Goal: Ask a question: Seek information or help from site administrators or community

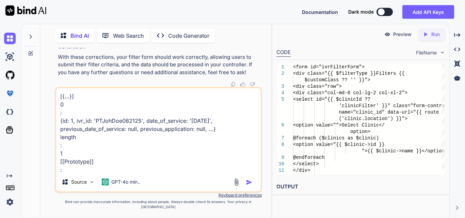
drag, startPoint x: 81, startPoint y: 166, endPoint x: 58, endPoint y: 85, distance: 84.0
click at [58, 85] on div "You Bind AI To implement an enum class for status in your Laravel application, …" at bounding box center [158, 133] width 207 height 170
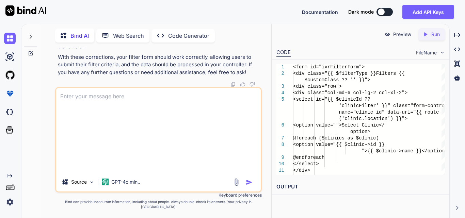
type textarea "x"
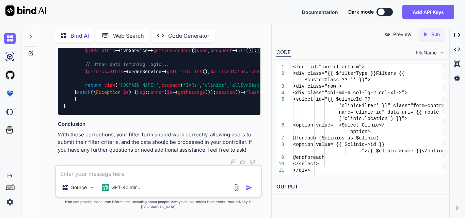
scroll to position [15129, 0]
drag, startPoint x: 63, startPoint y: 114, endPoint x: 139, endPoint y: 112, distance: 75.7
copy code "<form id="ivrFilterForm">"
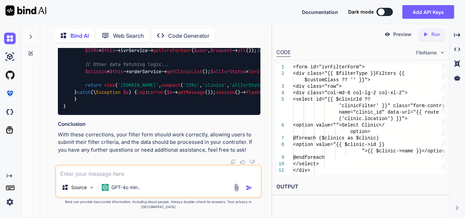
click at [96, 175] on textarea at bounding box center [158, 172] width 205 height 12
click at [116, 178] on textarea at bounding box center [158, 172] width 205 height 12
paste textarea "<!-- resources/views/components/filters.blade.php --> <form id="ivrFilterForm">…"
type textarea "<!-- resources/views/components/filters.blade.php --> <form id="ivrFilterForm">…"
type textarea "x"
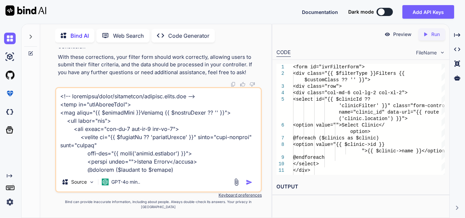
scroll to position [679, 0]
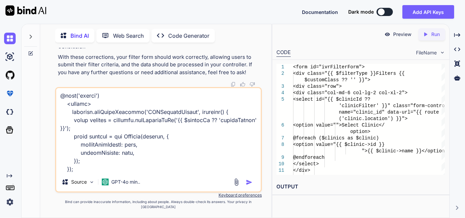
type textarea "<!-- resources/views/components/filters.blade.php --> <form id="ivrFilterForm">…"
type textarea "x"
type textarea "<!-- resources/views/components/filters.blade.php --> <form id="ivrFilterForm">…"
type textarea "x"
type textarea "<!-- resources/views/components/filters.blade.php --> <form id="ivrFilterForm">…"
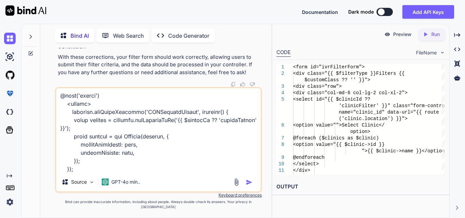
type textarea "x"
type textarea "<!-- resources/views/components/filters.blade.php --> <form id="ivrFilterForm">…"
type textarea "x"
type textarea "<!-- resources/views/components/filters.blade.php --> <form id="ivrFilterForm">…"
type textarea "x"
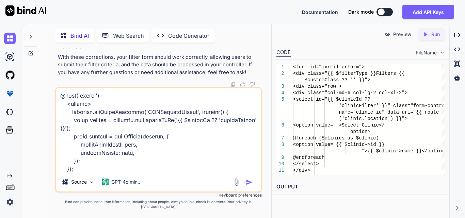
type textarea "<!-- resources/views/components/filters.blade.php --> <form id="ivrFilterForm">…"
type textarea "x"
type textarea "<!-- resources/views/components/filters.blade.php --> <form id="ivrFilterForm">…"
type textarea "x"
type textarea "<!-- resources/views/components/filters.blade.php --> <form id="ivrFilterForm">…"
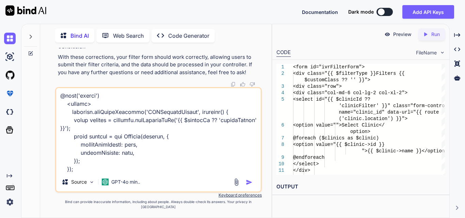
type textarea "x"
type textarea "<!-- resources/views/components/filters.blade.php --> <form id="ivrFilterForm">…"
type textarea "x"
type textarea "<!-- resources/views/components/filters.blade.php --> <form id="ivrFilterForm">…"
type textarea "x"
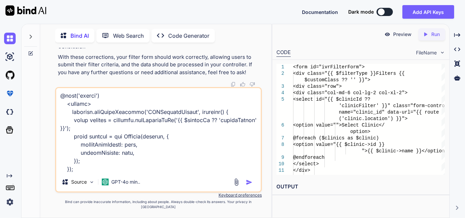
type textarea "<!-- resources/views/components/filters.blade.php --> <form id="ivrFilterForm">…"
type textarea "x"
type textarea "<!-- resources/views/components/filters.blade.php --> <form id="ivrFilterForm">…"
type textarea "x"
type textarea "<!-- resources/views/components/filters.blade.php --> <form id="ivrFilterForm">…"
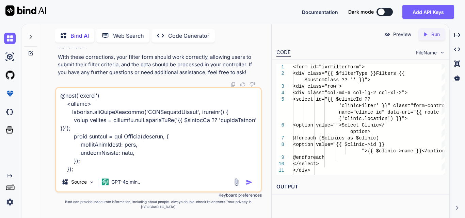
type textarea "x"
type textarea "<!-- resources/views/components/filters.blade.php --> <form id="ivrFilterForm">…"
type textarea "x"
type textarea "<!-- resources/views/components/filters.blade.php --> <form id="ivrFilterForm">…"
type textarea "x"
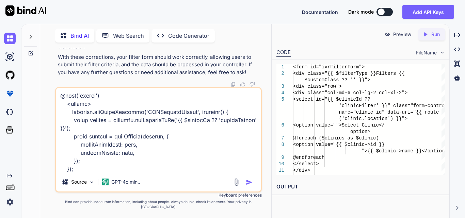
type textarea "<!-- resources/views/components/filters.blade.php --> <form id="ivrFilterForm">…"
type textarea "x"
type textarea "<!-- resources/views/components/filters.blade.php --> <form id="ivrFilterForm">…"
type textarea "x"
type textarea "<!-- resources/views/components/filters.blade.php --> <form id="ivrFilterForm">…"
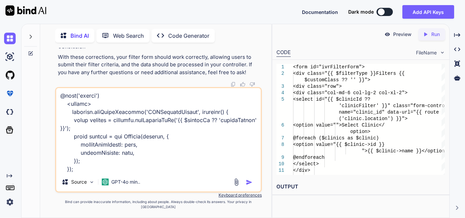
type textarea "x"
type textarea "<!-- resources/views/components/filters.blade.php --> <form id="ivrFilterForm">…"
type textarea "x"
type textarea "<!-- resources/views/components/filters.blade.php --> <form id="ivrFilterForm">…"
type textarea "x"
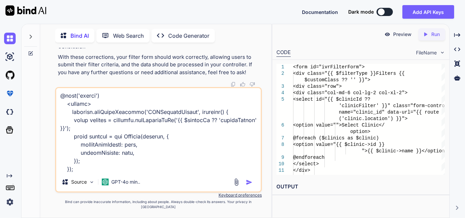
type textarea "<!-- resources/views/components/filters.blade.php --> <form id="ivrFilterForm">…"
type textarea "x"
type textarea "<!-- resources/views/components/filters.blade.php --> <form id="ivrFilterForm">…"
type textarea "x"
type textarea "<!-- resources/views/components/filters.blade.php --> <form id="ivrFilterForm">…"
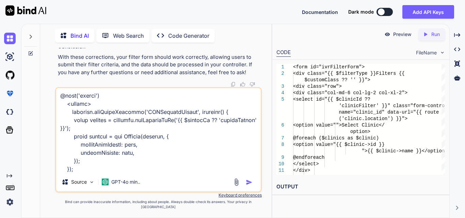
type textarea "x"
type textarea "<!-- resources/views/components/filters.blade.php --> <form id="ivrFilterForm">…"
type textarea "x"
type textarea "<!-- resources/views/components/filters.blade.php --> <form id="ivrFilterForm">…"
type textarea "x"
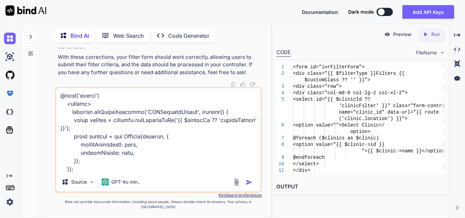
type textarea "<!-- resources/views/components/filters.blade.php --> <form id="ivrFilterForm">…"
type textarea "x"
type textarea "<!-- resources/views/components/filters.blade.php --> <form id="ivrFilterForm">…"
type textarea "x"
type textarea "<!-- resources/views/components/filters.blade.php --> <form id="ivrFilterForm">…"
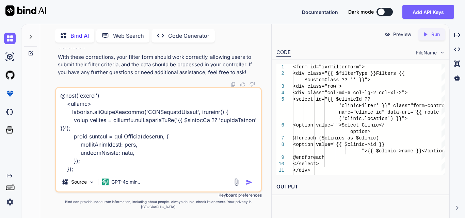
type textarea "x"
type textarea "<!-- resources/views/components/filters.blade.php --> <form id="ivrFilterForm">…"
type textarea "x"
type textarea "<!-- resources/views/components/filters.blade.php --> <form id="ivrFilterForm">…"
type textarea "x"
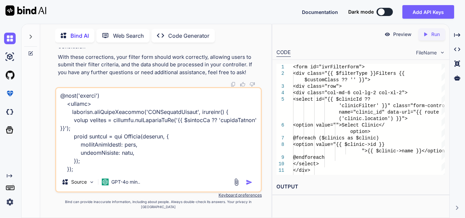
type textarea "<!-- resources/views/components/filters.blade.php --> <form id="ivrFilterForm">…"
type textarea "x"
type textarea "<!-- resources/views/components/filters.blade.php --> <form id="ivrFilterForm">…"
type textarea "x"
type textarea "<!-- resources/views/components/filters.blade.php --> <form id="ivrFilterForm">…"
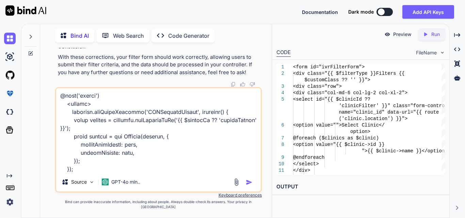
type textarea "x"
type textarea "<!-- resources/views/components/filters.blade.php --> <form id="ivrFilterForm">…"
type textarea "x"
type textarea "<!-- resources/views/components/filters.blade.php --> <form id="ivrFilterForm">…"
type textarea "x"
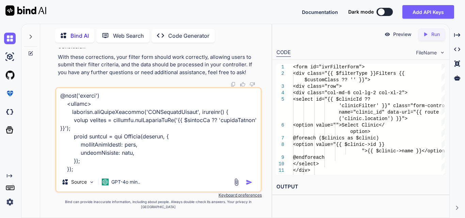
type textarea "<!-- resources/views/components/filters.blade.php --> <form id="ivrFilterForm">…"
type textarea "x"
type textarea "<!-- resources/views/components/filters.blade.php --> <form id="ivrFilterForm">…"
type textarea "x"
type textarea "<!-- resources/views/components/filters.blade.php --> <form id="ivrFilterForm">…"
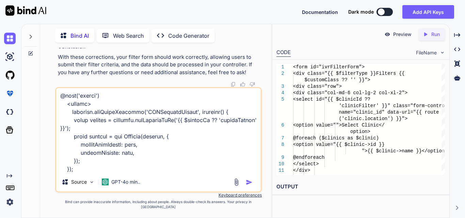
type textarea "x"
type textarea "<!-- resources/views/components/filters.blade.php --> <form id="ivrFilterForm">…"
type textarea "x"
type textarea "<!-- resources/views/components/filters.blade.php --> <form id="ivrFilterForm">…"
type textarea "x"
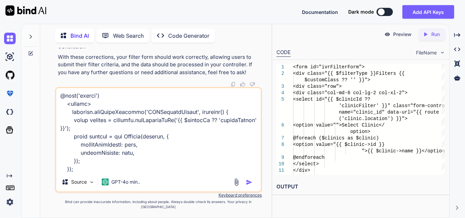
type textarea "<!-- resources/views/components/filters.blade.php --> <form id="ivrFilterForm">…"
type textarea "x"
type textarea "<!-- resources/views/components/filters.blade.php --> <form id="ivrFilterForm">…"
type textarea "x"
type textarea "<!-- resources/views/components/filters.blade.php --> <form id="ivrFilterForm">…"
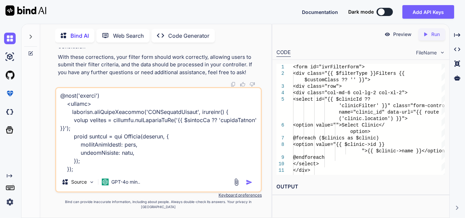
type textarea "x"
type textarea "<!-- resources/views/components/filters.blade.php --> <form id="ivrFilterForm">…"
type textarea "x"
type textarea "<!-- resources/views/components/filters.blade.php --> <form id="ivrFilterForm">…"
type textarea "x"
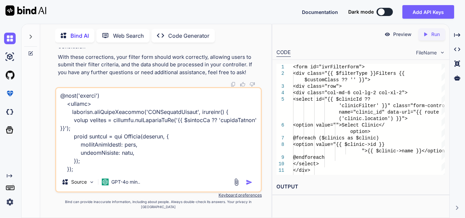
type textarea "<!-- resources/views/components/filters.blade.php --> <form id="ivrFilterForm">…"
type textarea "x"
type textarea "<!-- resources/views/components/filters.blade.php --> <form id="ivrFilterForm">…"
type textarea "x"
type textarea "<!-- resources/views/components/filters.blade.php --> <form id="ivrFilterForm">…"
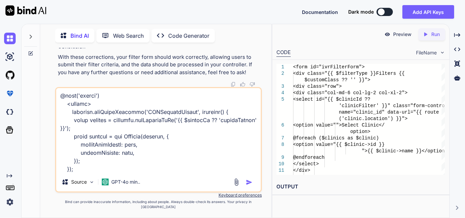
type textarea "x"
type textarea "<!-- resources/views/components/filters.blade.php --> <form id="ivrFilterForm">…"
type textarea "x"
type textarea "<!-- resources/views/components/filters.blade.php --> <form id="ivrFilterForm">…"
type textarea "x"
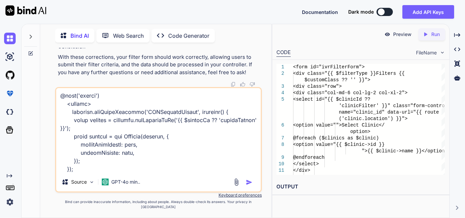
type textarea "<!-- resources/views/components/filters.blade.php --> <form id="ivrFilterForm">…"
type textarea "x"
type textarea "<!-- resources/views/components/filters.blade.php --> <form id="ivrFilterForm">…"
type textarea "x"
type textarea "<!-- resources/views/components/filters.blade.php --> <form id="ivrFilterForm">…"
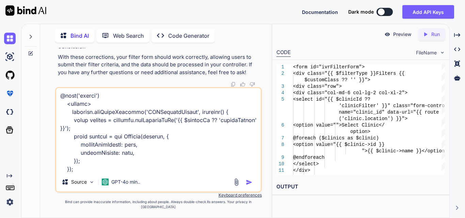
type textarea "x"
type textarea "<!-- resources/views/components/filters.blade.php --> <form id="ivrFilterForm">…"
type textarea "x"
type textarea "<!-- resources/views/components/filters.blade.php --> <form id="ivrFilterForm">…"
type textarea "x"
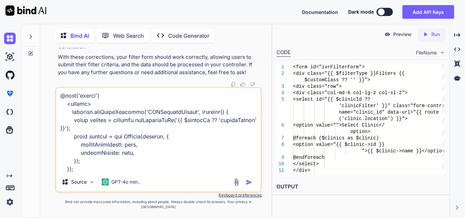
type textarea "<!-- resources/views/components/filters.blade.php --> <form id="ivrFilterForm">…"
type textarea "x"
type textarea "<!-- resources/views/components/filters.blade.php --> <form id="ivrFilterForm">…"
type textarea "x"
type textarea "<!-- resources/views/components/filters.blade.php --> <form id="ivrFilterForm">…"
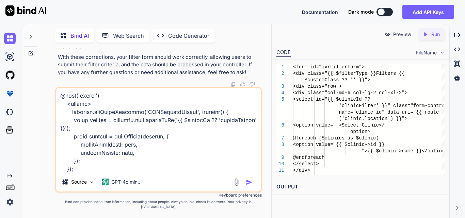
type textarea "x"
type textarea "<!-- resources/views/components/filters.blade.php --> <form id="ivrFilterForm">…"
type textarea "x"
type textarea "<!-- resources/views/components/filters.blade.php --> <form id="ivrFilterForm">…"
type textarea "x"
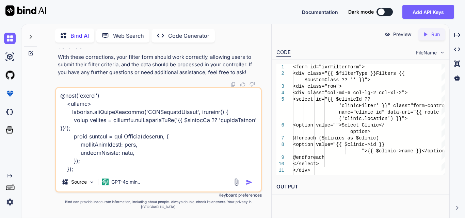
type textarea "<!-- resources/views/components/filters.blade.php --> <form id="ivrFilterForm">…"
type textarea "x"
type textarea "<!-- resources/views/components/filters.blade.php --> <form id="ivrFilterForm">…"
type textarea "x"
type textarea "<!-- resources/views/components/filters.blade.php --> <form id="ivrFilterForm">…"
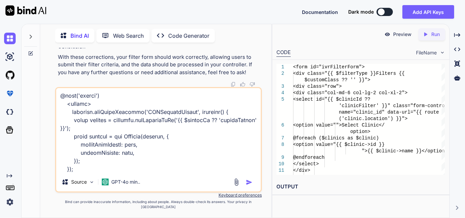
type textarea "x"
type textarea "<!-- resources/views/components/filters.blade.php --> <form id="ivrFilterForm">…"
type textarea "x"
type textarea "<!-- resources/views/components/filters.blade.php --> <form id="ivrFilterForm">…"
type textarea "x"
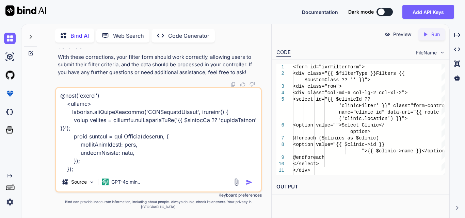
type textarea "<!-- resources/views/components/filters.blade.php --> <form id="ivrFilterForm">…"
type textarea "x"
type textarea "<!-- resources/views/components/filters.blade.php --> <form id="ivrFilterForm">…"
type textarea "x"
type textarea "<!-- resources/views/components/filters.blade.php --> <form id="ivrFilterForm">…"
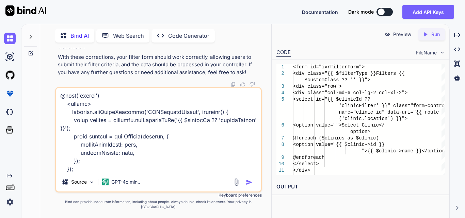
type textarea "x"
type textarea "<!-- resources/views/components/filters.blade.php --> <form id="ivrFilterForm">…"
type textarea "x"
type textarea "<!-- resources/views/components/filters.blade.php --> <form id="ivrFilterForm">…"
type textarea "x"
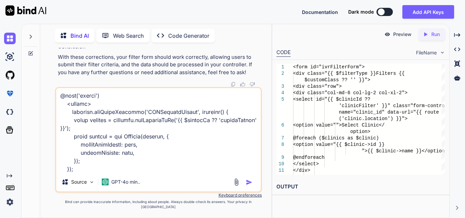
type textarea "<!-- resources/views/components/filters.blade.php --> <form id="ivrFilterForm">…"
type textarea "x"
type textarea "<!-- resources/views/components/filters.blade.php --> <form id="ivrFilterForm">…"
type textarea "x"
type textarea "<!-- resources/views/components/filters.blade.php --> <form id="ivrFilterForm">…"
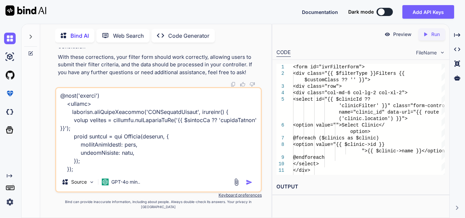
type textarea "x"
type textarea "<!-- resources/views/components/filters.blade.php --> <form id="ivrFilterForm">…"
type textarea "x"
type textarea "<!-- resources/views/components/filters.blade.php --> <form id="ivrFilterForm">…"
type textarea "x"
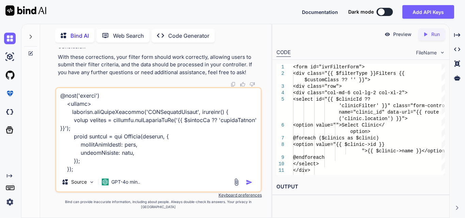
type textarea "<!-- resources/views/components/filters.blade.php --> <form id="ivrFilterForm">…"
type textarea "x"
type textarea "<!-- resources/views/components/filters.blade.php --> <form id="ivrFilterForm">…"
type textarea "x"
type textarea "<!-- resources/views/components/filters.blade.php --> <form id="ivrFilterForm">…"
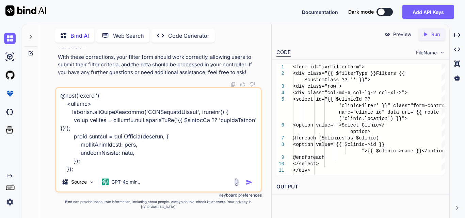
type textarea "x"
type textarea "<!-- resources/views/components/filters.blade.php --> <form id="ivrFilterForm">…"
type textarea "x"
type textarea "<!-- resources/views/components/filters.blade.php --> <form id="ivrFilterForm">…"
type textarea "x"
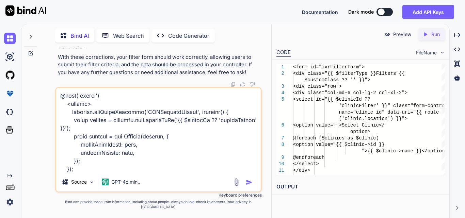
type textarea "<!-- resources/views/components/filters.blade.php --> <form id="ivrFilterForm">…"
type textarea "x"
type textarea "<!-- resources/views/components/filters.blade.php --> <form id="ivrFilterForm">…"
type textarea "x"
type textarea "<!-- resources/views/components/filters.blade.php --> <form id="ivrFilterForm">…"
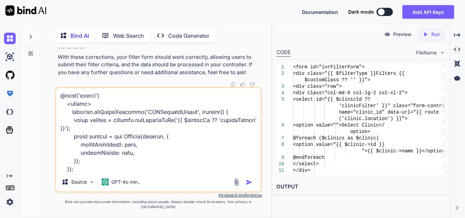
type textarea "x"
type textarea "<!-- resources/views/components/filters.blade.php --> <form id="ivrFilterForm">…"
type textarea "x"
type textarea "<!-- resources/views/components/filters.blade.php --> <form id="ivrFilterForm">…"
type textarea "x"
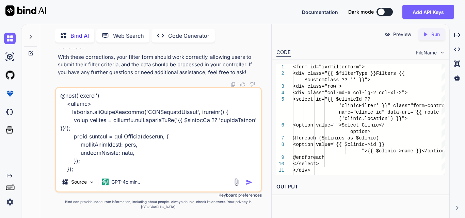
type textarea "<!-- resources/views/components/filters.blade.php --> <form id="ivrFilterForm">…"
type textarea "x"
type textarea "<!-- resources/views/components/filters.blade.php --> <form id="ivrFilterForm">…"
type textarea "x"
type textarea "<!-- resources/views/components/filters.blade.php --> <form id="ivrFilterForm">…"
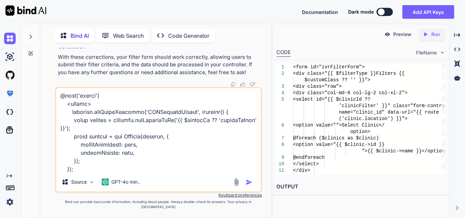
type textarea "x"
type textarea "<!-- resources/views/components/filters.blade.php --> <form id="ivrFilterForm">…"
type textarea "x"
type textarea "<!-- resources/views/components/filters.blade.php --> <form id="ivrFilterForm">…"
type textarea "x"
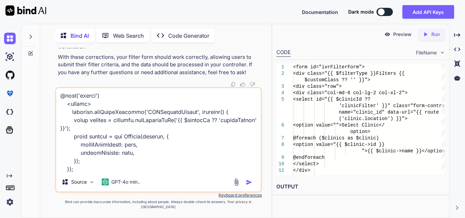
type textarea "<!-- resources/views/components/filters.blade.php --> <form id="ivrFilterForm">…"
type textarea "x"
type textarea "<!-- resources/views/components/filters.blade.php --> <form id="ivrFilterForm">…"
type textarea "x"
type textarea "<!-- resources/views/components/filters.blade.php --> <form id="ivrFilterForm">…"
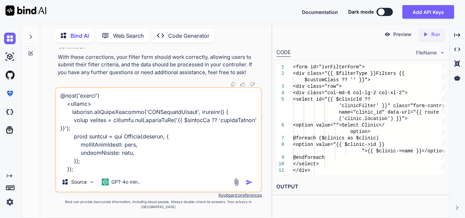
type textarea "x"
type textarea "<!-- resources/views/components/filters.blade.php --> <form id="ivrFilterForm">…"
type textarea "x"
type textarea "<!-- resources/views/components/filters.blade.php --> <form id="ivrFilterForm">…"
type textarea "x"
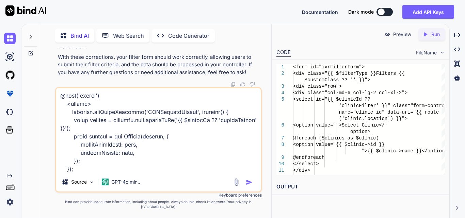
type textarea "<!-- resources/views/components/filters.blade.php --> <form id="ivrFilterForm">…"
type textarea "x"
type textarea "<!-- resources/views/components/filters.blade.php --> <form id="ivrFilterForm">…"
type textarea "x"
type textarea "<!-- resources/views/components/filters.blade.php --> <form id="ivrFilterForm">…"
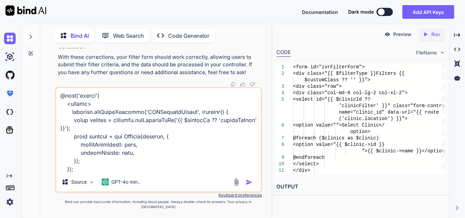
type textarea "x"
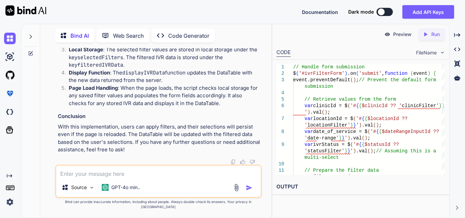
scroll to position [16719, 0]
drag, startPoint x: 72, startPoint y: 100, endPoint x: 98, endPoint y: 117, distance: 31.3
copy code "// Send AJAX request to the server $. ajax ({ url : '{{ route(' ivr. index ') }…"
click at [128, 171] on div "Source GPT-4o min.." at bounding box center [158, 181] width 207 height 33
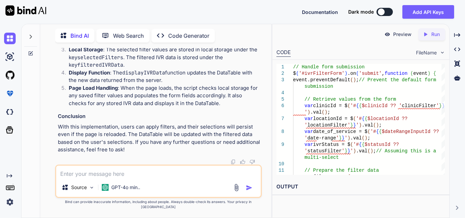
click at [118, 175] on textarea at bounding box center [158, 172] width 205 height 12
paste textarea "[URL][TECHNICAL_ID] 422 (Unprocessable Content)"
click at [250, 191] on img "button" at bounding box center [249, 188] width 7 height 7
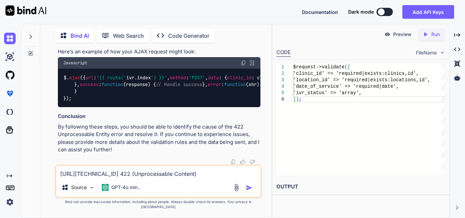
scroll to position [17558, 0]
click at [104, 177] on textarea "[URL][TECHNICAL_ID] 422 (Unprocessable Content)" at bounding box center [158, 172] width 205 height 12
paste textarea ""Route" {"exception":"[object] (ParseError(code: 0): syntax error, unexpected i…"
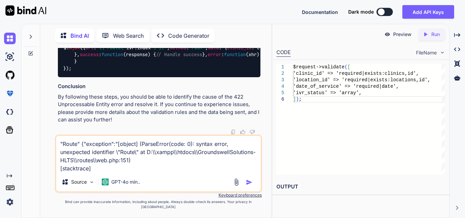
click at [247, 186] on img "button" at bounding box center [249, 182] width 7 height 7
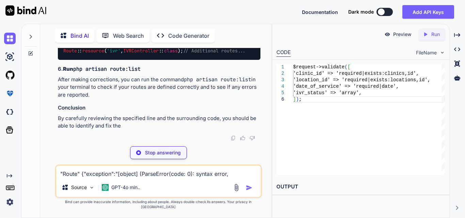
scroll to position [18105, 0]
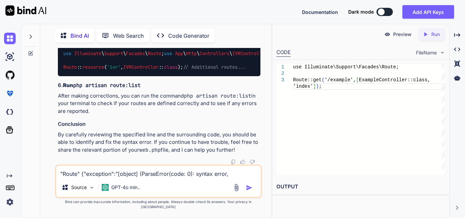
drag, startPoint x: 62, startPoint y: 85, endPoint x: 157, endPoint y: 85, distance: 95.0
click at [116, 174] on textarea ""Route" {"exception":"[object] (ParseError(code: 0): syntax error, unexpected i…" at bounding box center [158, 172] width 205 height 12
paste textarea "Route::resource('ivr', IVRController::class); Route::post('ivr/filter-data',[IV…"
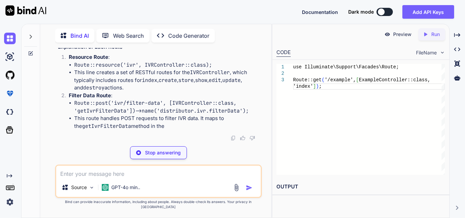
scroll to position [18675, 0]
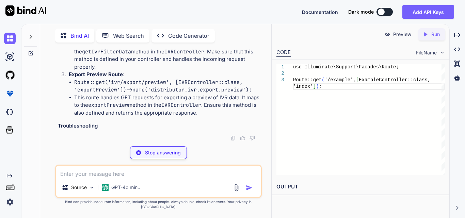
drag, startPoint x: 57, startPoint y: 112, endPoint x: 94, endPoint y: 129, distance: 40.9
click at [87, 131] on div "You Bind AI To implement an enum class for status in your Laravel application, …" at bounding box center [159, 94] width 205 height 93
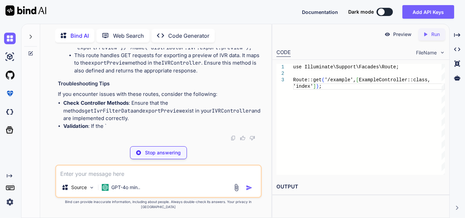
scroll to position [18777, 0]
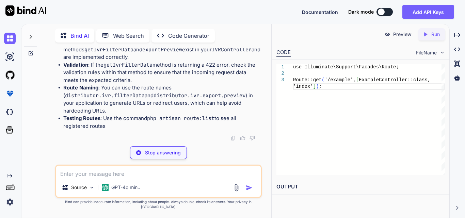
drag, startPoint x: 64, startPoint y: 95, endPoint x: 200, endPoint y: 95, distance: 135.6
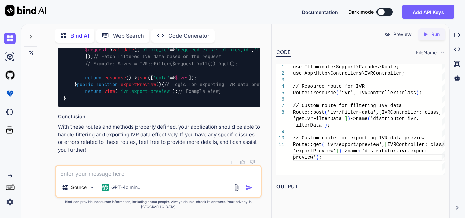
scroll to position [19186, 0]
click at [150, 46] on span "getIvrFilterData" at bounding box center [132, 43] width 44 height 6
drag, startPoint x: 160, startPoint y: 88, endPoint x: 241, endPoint y: 85, distance: 81.4
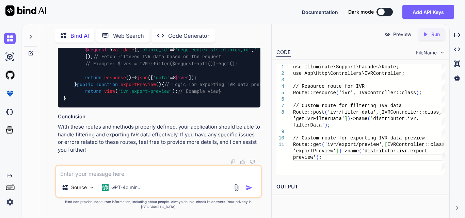
drag, startPoint x: 74, startPoint y: 118, endPoint x: 131, endPoint y: 130, distance: 59.0
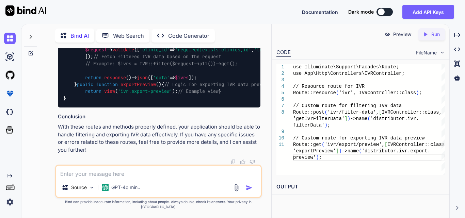
drag, startPoint x: 119, startPoint y: 130, endPoint x: 74, endPoint y: 116, distance: 47.2
drag, startPoint x: 74, startPoint y: 117, endPoint x: 135, endPoint y: 133, distance: 63.3
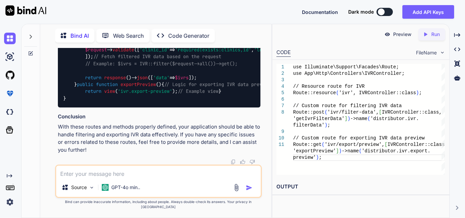
drag, startPoint x: 143, startPoint y: 110, endPoint x: 205, endPoint y: 113, distance: 61.7
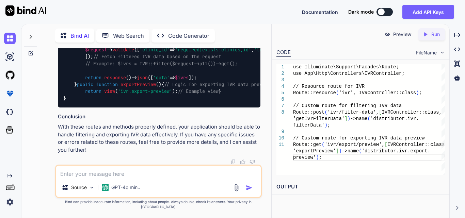
click at [135, 174] on textarea at bounding box center [158, 172] width 205 height 12
click at [129, 177] on textarea at bounding box center [158, 172] width 205 height 12
paste textarea "[previous exception] [object] (Symfony\\Component\\Routing\\Exception\\RouteNot…"
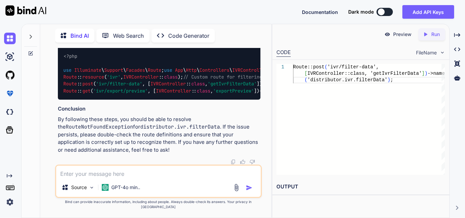
scroll to position [19567, 0]
click at [125, 178] on textarea at bounding box center [158, 172] width 205 height 12
paste textarea "Route::resource('ivr', IVRController::class);"
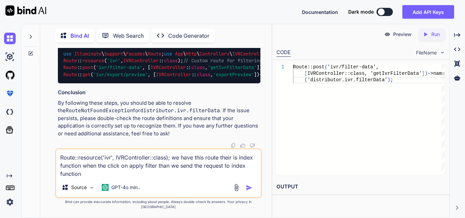
paste textarea "$('#ivrFilterForm').on('submit', function (event) { event.preventDefault(); // …"
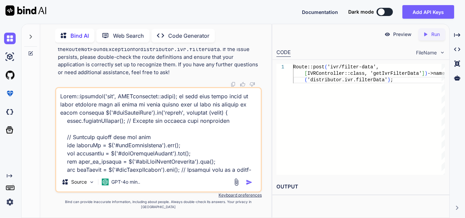
scroll to position [254, 0]
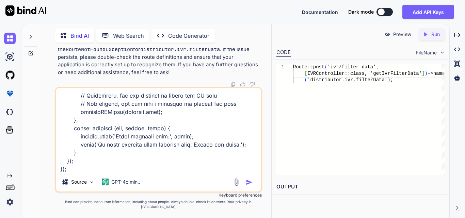
paste textarea "<!-- resources/views/components/filters.blade.php --> <form id="ivrFilterForm">…"
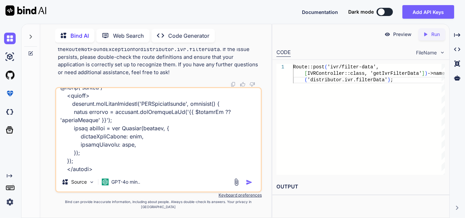
click at [248, 186] on img "button" at bounding box center [249, 182] width 7 height 7
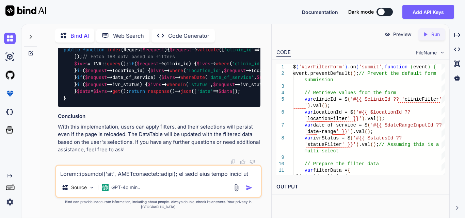
scroll to position [20776, 0]
drag, startPoint x: 71, startPoint y: 69, endPoint x: 117, endPoint y: 130, distance: 76.1
copy code "// Send AJAX request to the server $. ajax ({ url : '{{ route(' ivr. index ') }…"
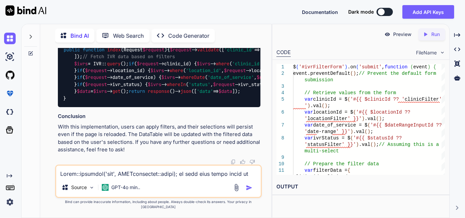
drag, startPoint x: 78, startPoint y: 85, endPoint x: 194, endPoint y: 155, distance: 135.4
copy code "url : '{{ route(' ivr. index ') }}' , // Use the correct route for the index fu…"
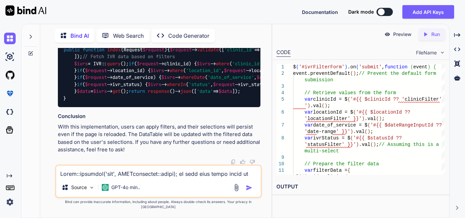
drag, startPoint x: 68, startPoint y: 74, endPoint x: 129, endPoint y: 152, distance: 98.7
copy code "// Send AJAX request to the server $. ajax ({ url : '{{ route(' ivr. index ') }…"
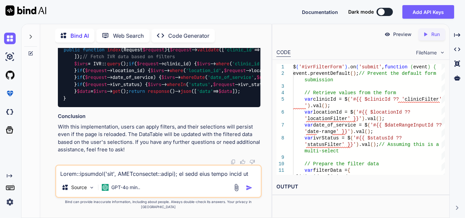
scroll to position [20618, 0]
click at [82, 178] on textarea at bounding box center [158, 172] width 205 height 12
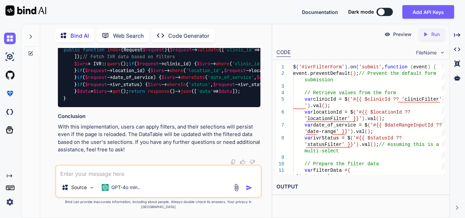
paste textarea "public function index(Request $request) { try { $user = Auth::user(); $login_ty…"
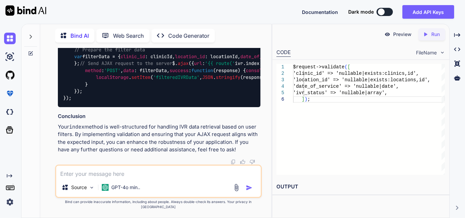
scroll to position [22433, 0]
